Goal: Task Accomplishment & Management: Use online tool/utility

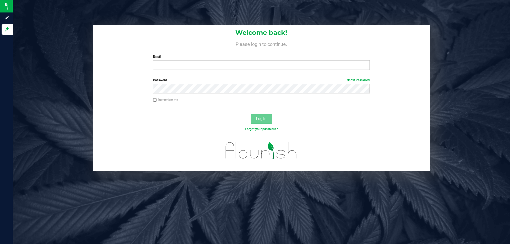
click at [192, 60] on div "Email Required Please format your email correctly." at bounding box center [261, 62] width 225 height 16
click at [187, 64] on input "Email" at bounding box center [261, 65] width 217 height 10
type input "[EMAIL_ADDRESS][DOMAIN_NAME]"
click at [251, 114] on button "Log In" at bounding box center [261, 119] width 21 height 10
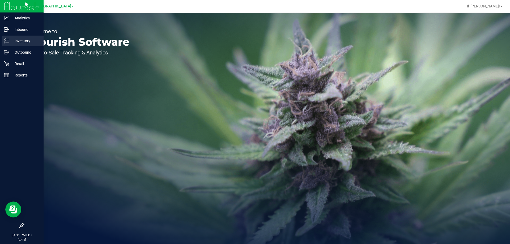
click at [24, 40] on p "Inventory" at bounding box center [25, 41] width 32 height 6
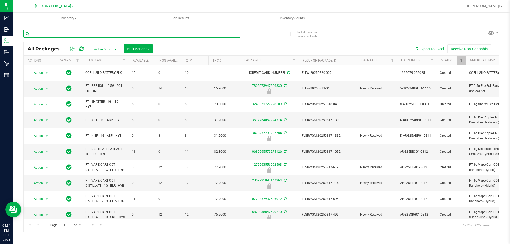
click at [68, 36] on input "text" at bounding box center [131, 34] width 217 height 8
type input "rad"
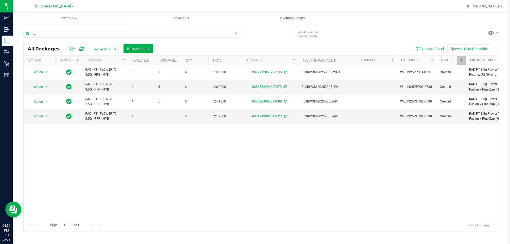
click at [180, 176] on div "Action Action Adjust qty Create package Edit attributes Global inventory Locate…" at bounding box center [262, 142] width 476 height 154
click at [488, 6] on span "Hi, [PERSON_NAME]!" at bounding box center [483, 6] width 35 height 4
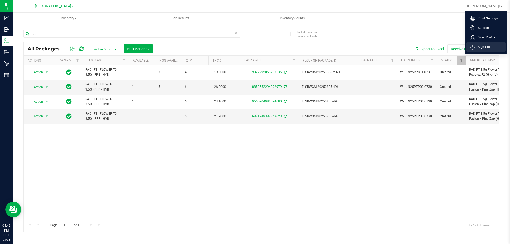
click at [478, 49] on span "Sign Out" at bounding box center [482, 46] width 15 height 5
